Goal: Task Accomplishment & Management: Manage account settings

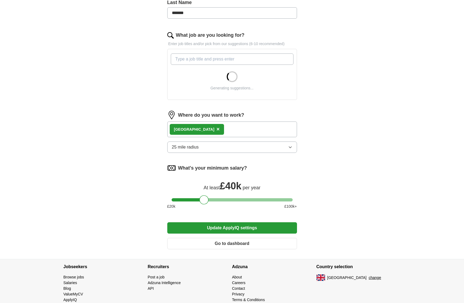
scroll to position [159, 0]
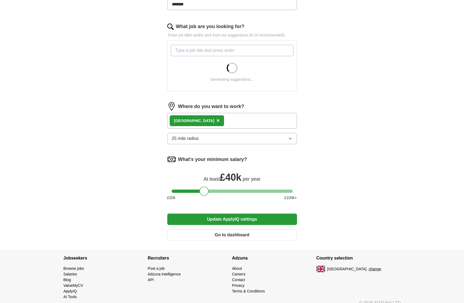
click at [209, 118] on div "London ×" at bounding box center [232, 121] width 130 height 16
click at [211, 124] on div "London ×" at bounding box center [232, 121] width 130 height 16
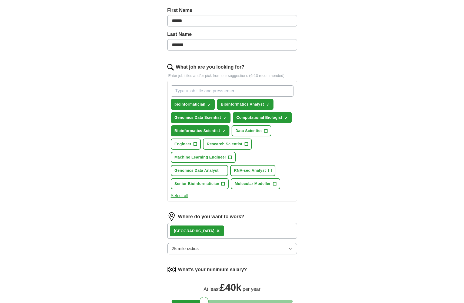
scroll to position [122, 0]
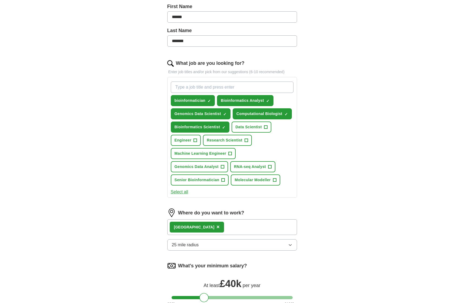
click at [204, 168] on span "Genomics Data Analyst" at bounding box center [197, 167] width 44 height 6
click at [250, 170] on button "RNA-seq Analyst +" at bounding box center [252, 166] width 45 height 11
click at [185, 189] on button "Select all" at bounding box center [180, 192] width 18 height 6
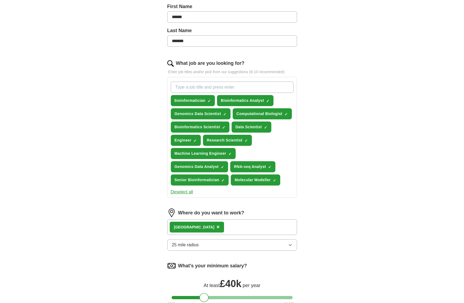
click at [186, 192] on button "Deselect all" at bounding box center [182, 192] width 22 height 6
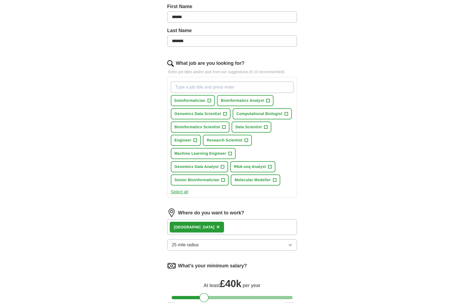
click at [214, 164] on button "Genomics Data Analyst +" at bounding box center [199, 166] width 57 height 11
click at [260, 169] on span "RNA-seq Analyst" at bounding box center [250, 167] width 32 height 6
click at [209, 129] on span "Bioinformatics Scientist" at bounding box center [198, 127] width 46 height 6
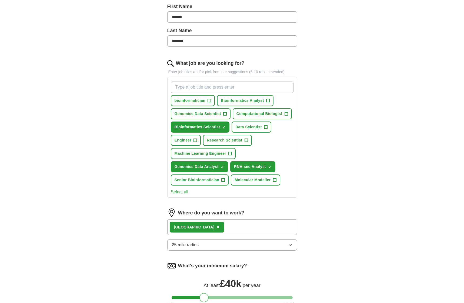
click at [252, 115] on span "Computational Biologist" at bounding box center [260, 114] width 46 height 6
click at [203, 98] on span "bioinformatician" at bounding box center [190, 101] width 31 height 6
click at [228, 98] on span "Bioinformatics Analyst" at bounding box center [242, 101] width 43 height 6
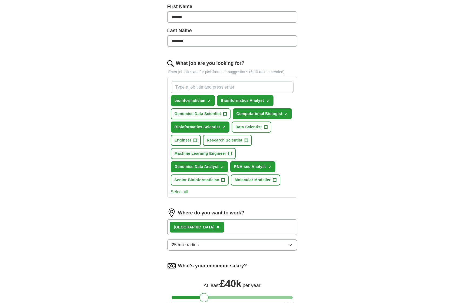
click at [207, 116] on span "Genomics Data Scientist" at bounding box center [198, 114] width 46 height 6
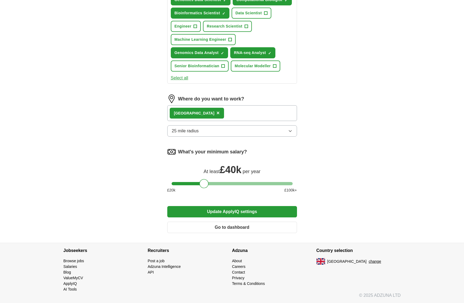
scroll to position [236, 0]
click at [225, 214] on button "Update ApplyIQ settings" at bounding box center [232, 211] width 130 height 11
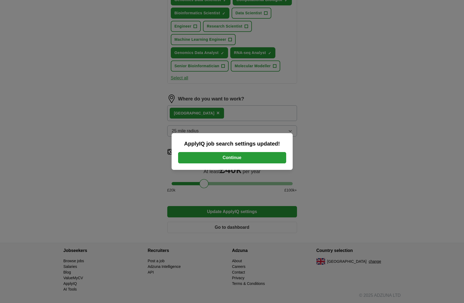
click at [252, 163] on button "Continue" at bounding box center [232, 157] width 108 height 11
